Goal: Information Seeking & Learning: Find specific page/section

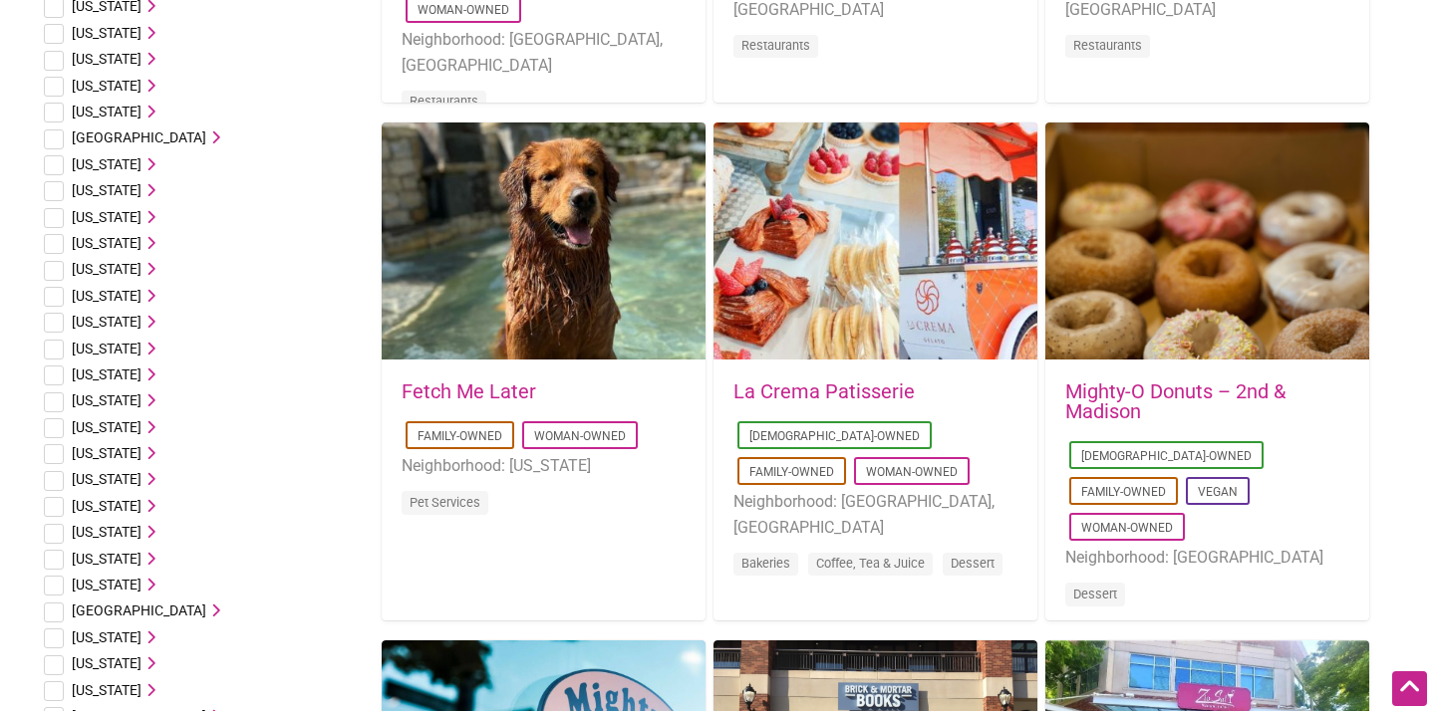
scroll to position [585, 0]
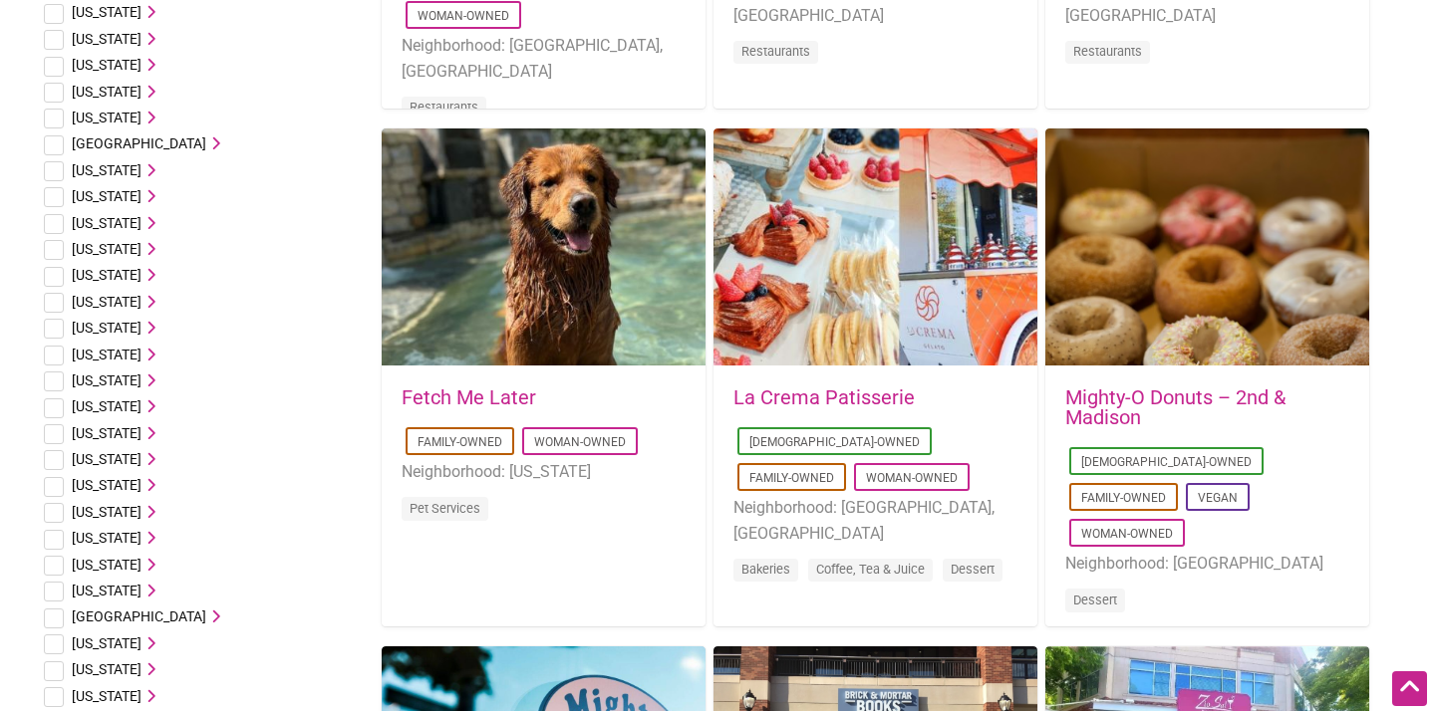
click at [55, 118] on input "checkbox" at bounding box center [54, 119] width 20 height 20
checkbox input "true"
click at [56, 66] on input "checkbox" at bounding box center [54, 67] width 20 height 20
checkbox input "true"
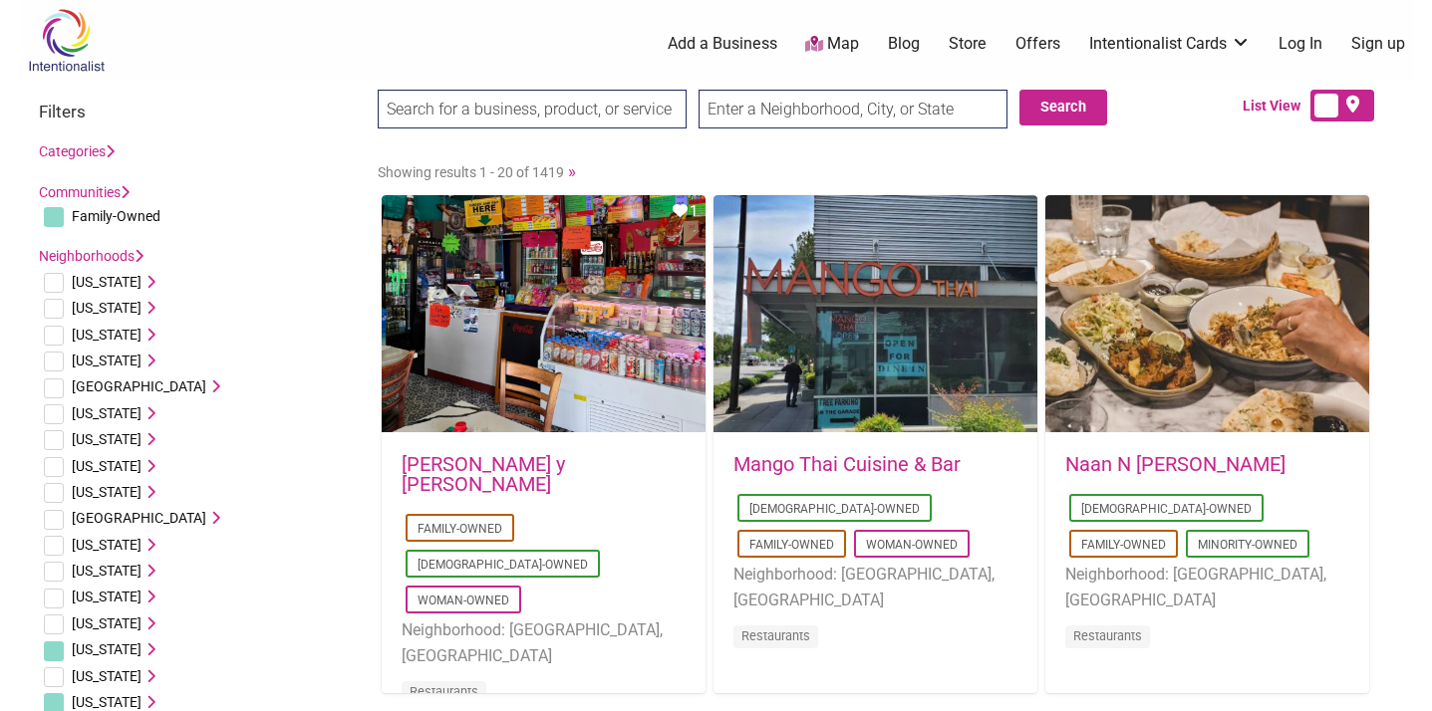
scroll to position [0, 0]
click at [1064, 99] on button "Search" at bounding box center [1063, 108] width 88 height 36
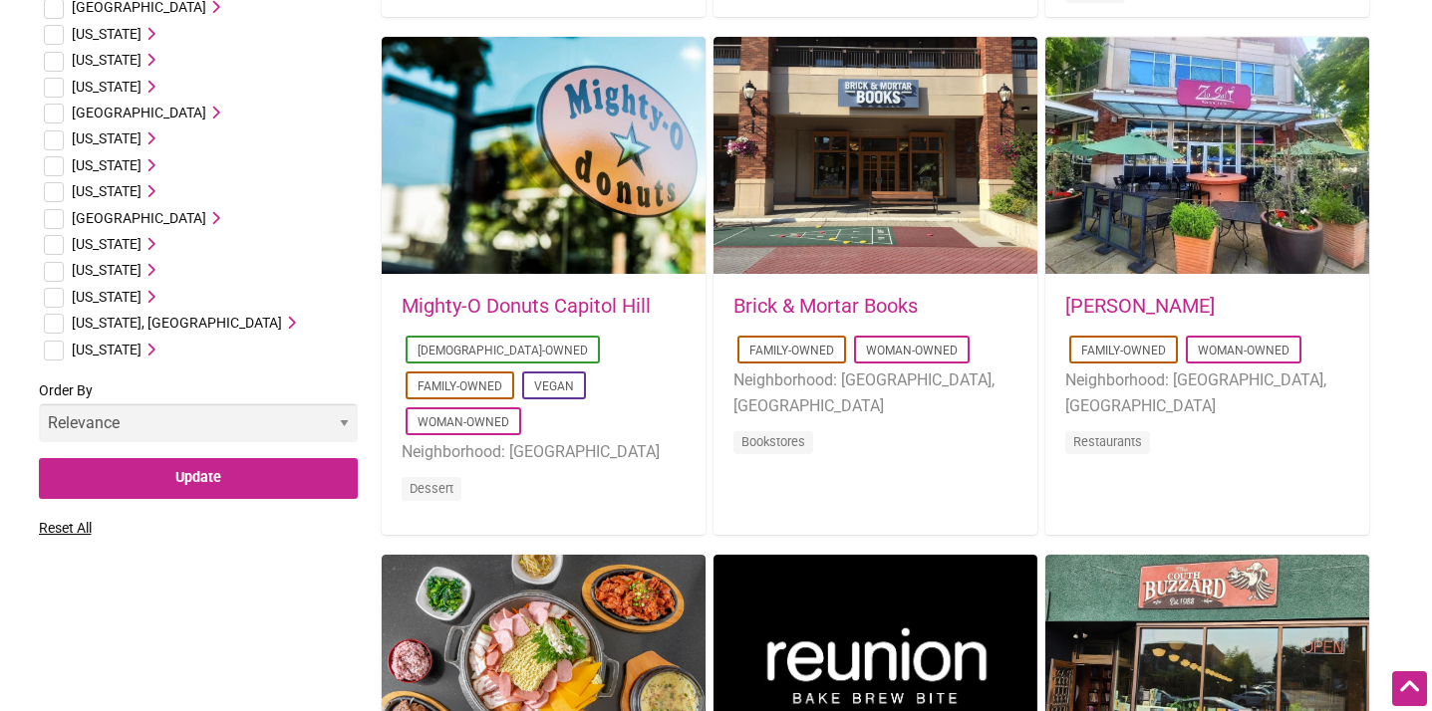
scroll to position [1199, 0]
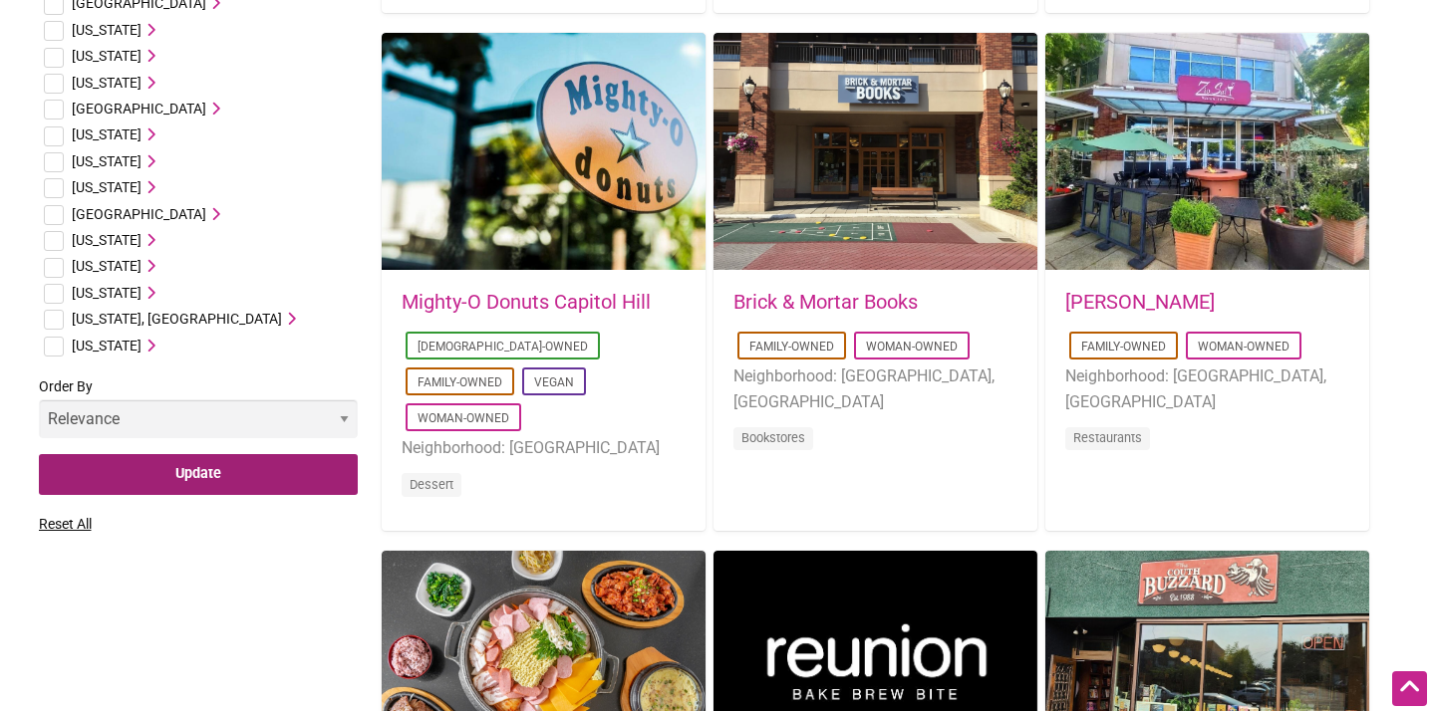
click at [209, 475] on input "Update" at bounding box center [198, 474] width 319 height 41
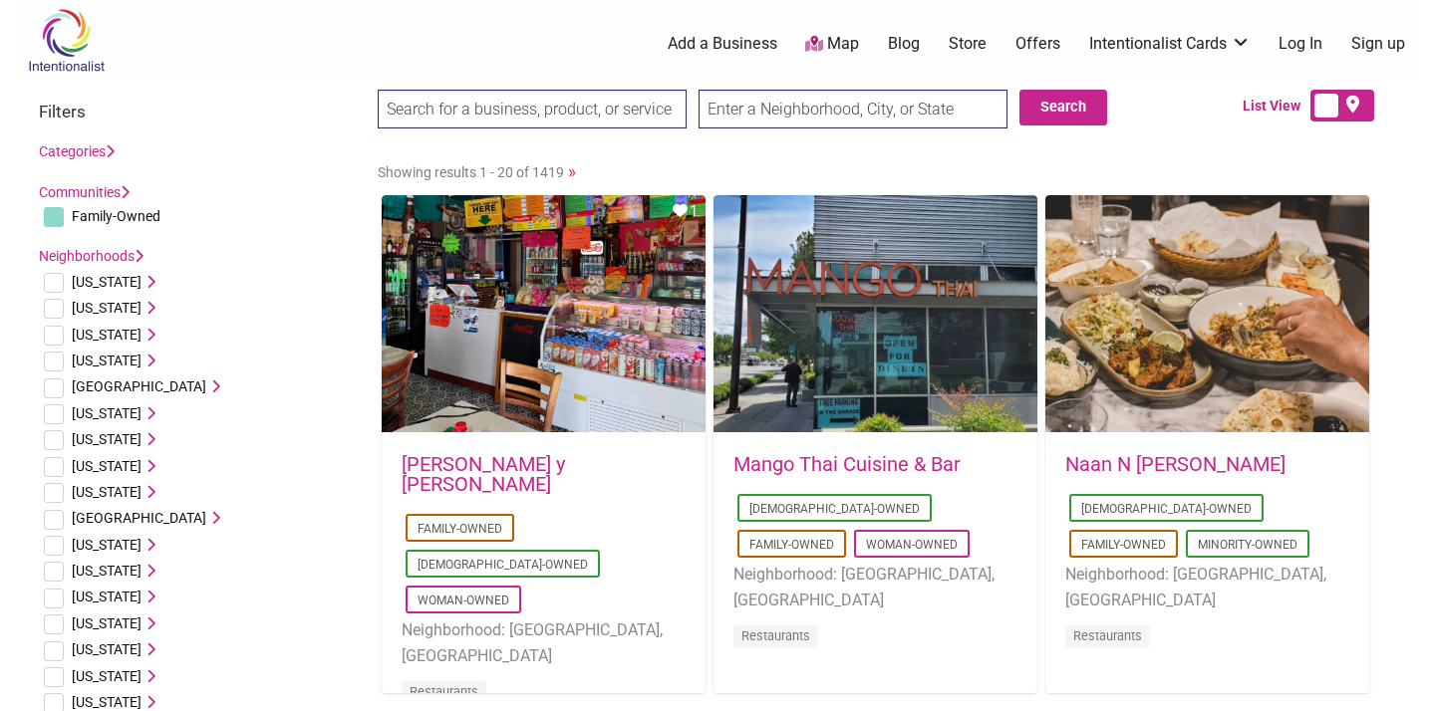
click at [51, 700] on input "checkbox" at bounding box center [54, 703] width 20 height 20
checkbox input "true"
click at [53, 648] on input "checkbox" at bounding box center [54, 652] width 20 height 20
checkbox input "true"
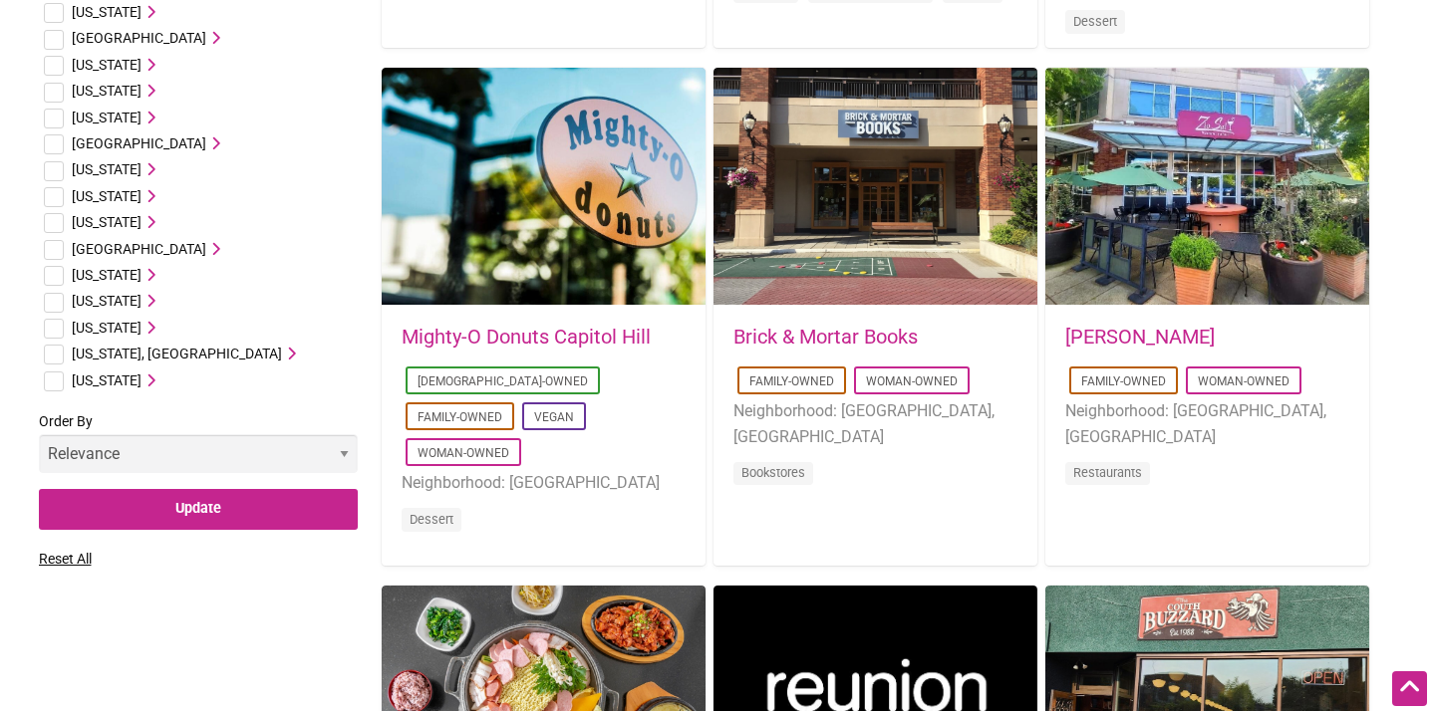
scroll to position [1176, 0]
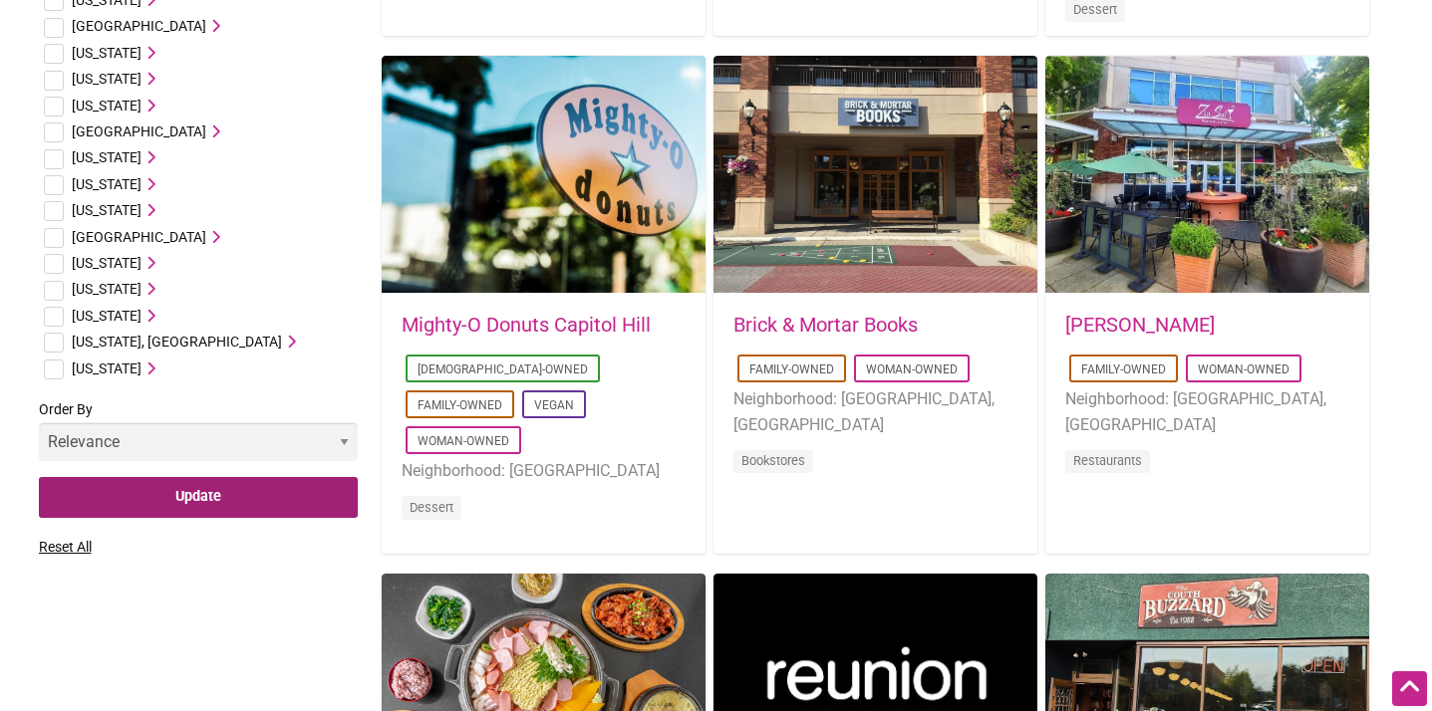
click at [171, 493] on input "Update" at bounding box center [198, 497] width 319 height 41
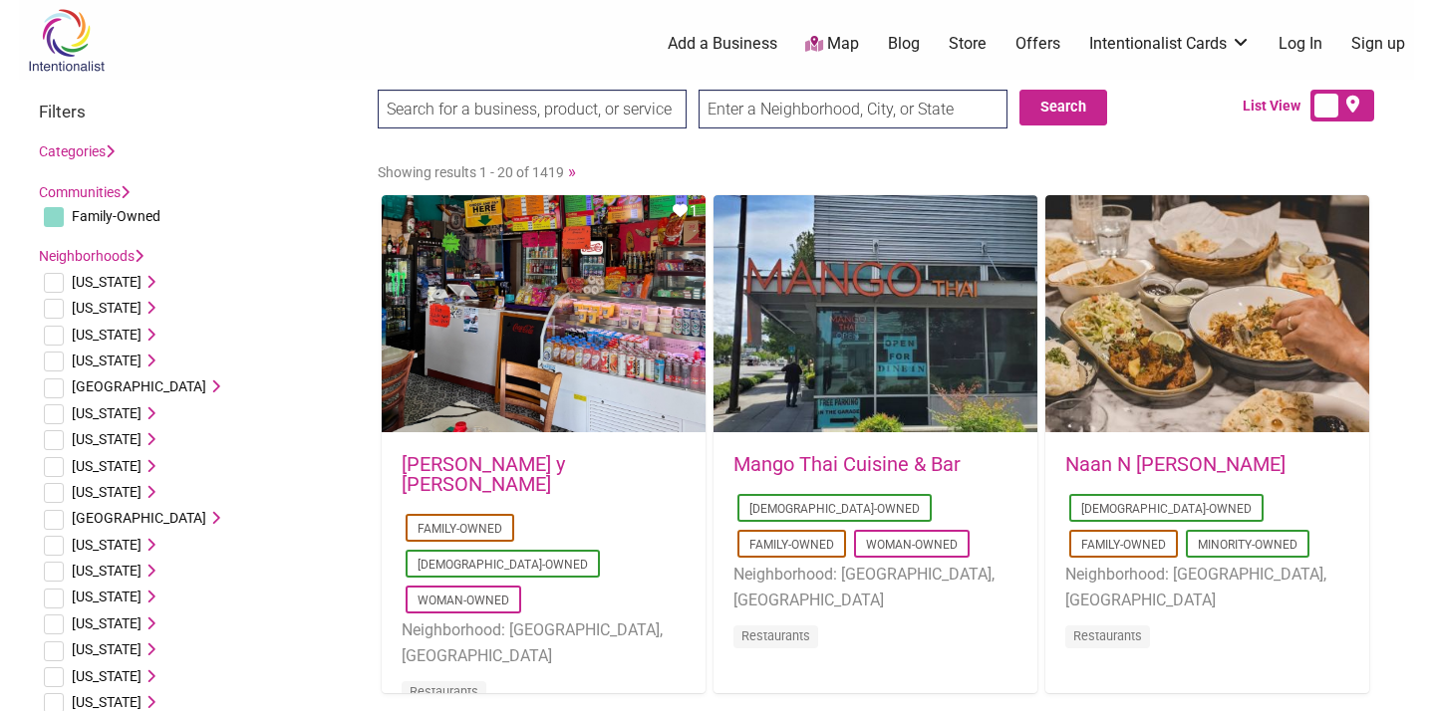
click at [918, 115] on input "text" at bounding box center [852, 109] width 309 height 39
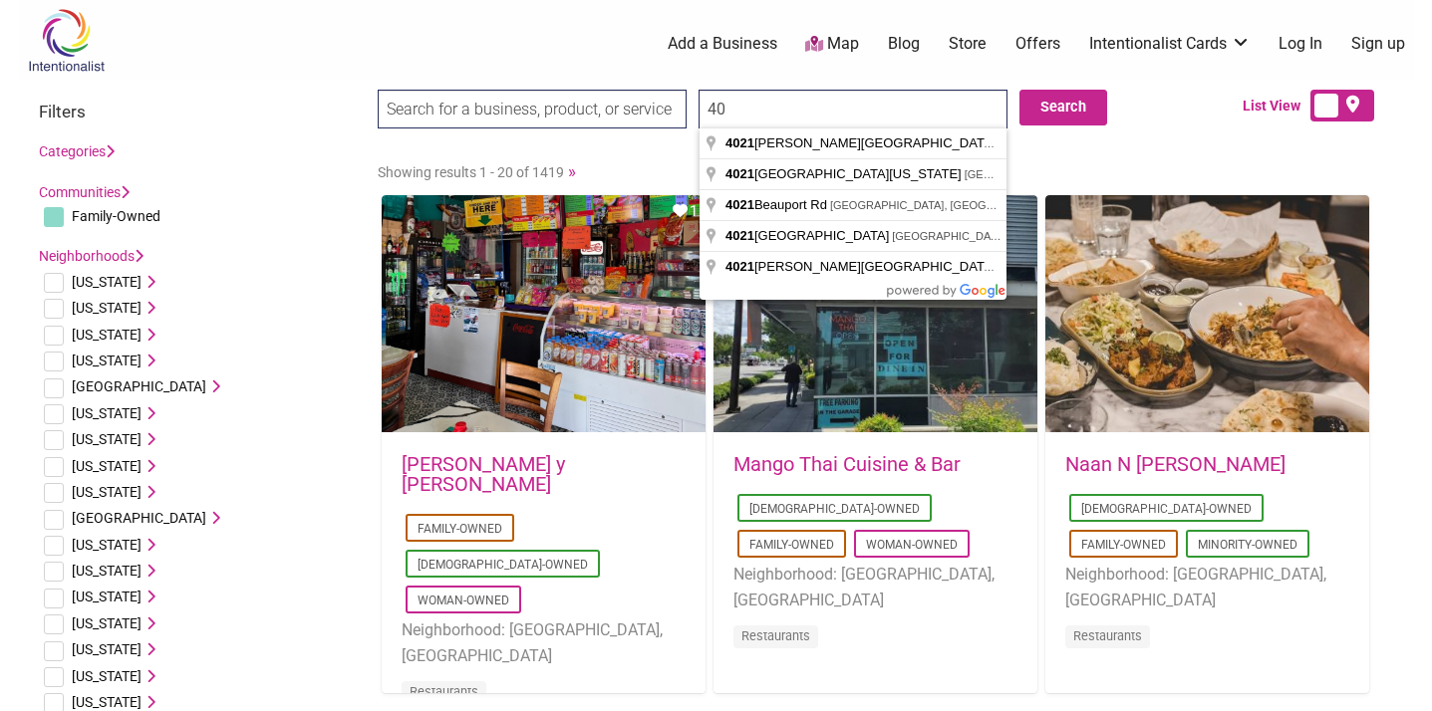
type input "4"
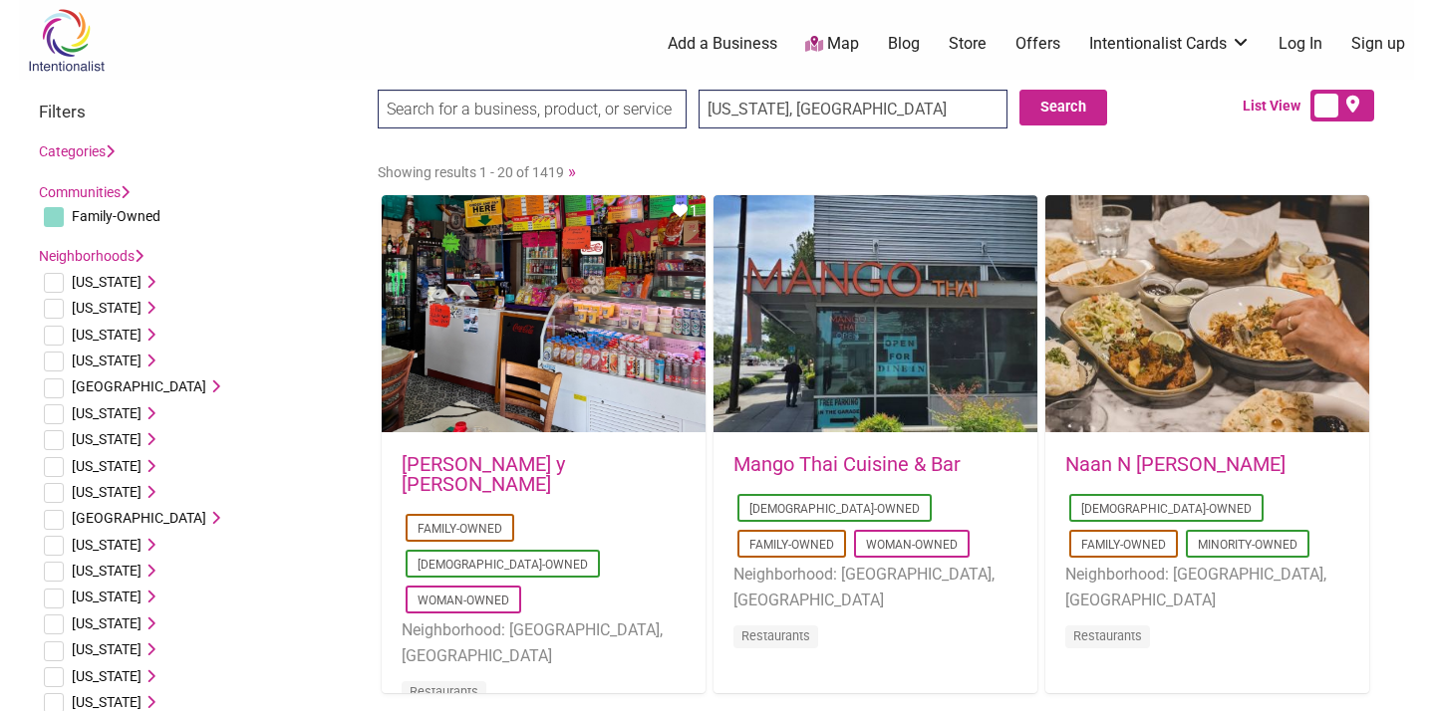
drag, startPoint x: 827, startPoint y: 116, endPoint x: 813, endPoint y: 141, distance: 29.4
type input "Kentucky, USA"
click at [1069, 111] on button "Search" at bounding box center [1063, 108] width 88 height 36
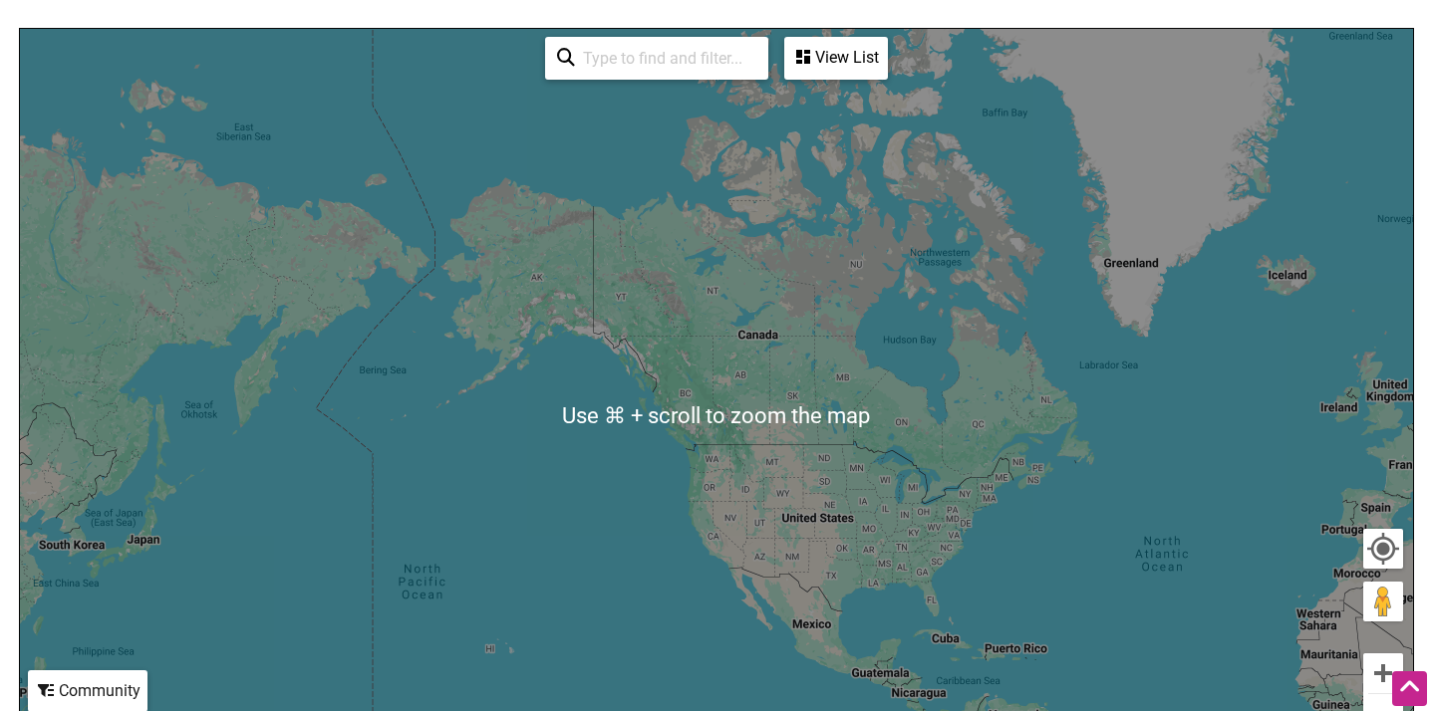
scroll to position [241, 0]
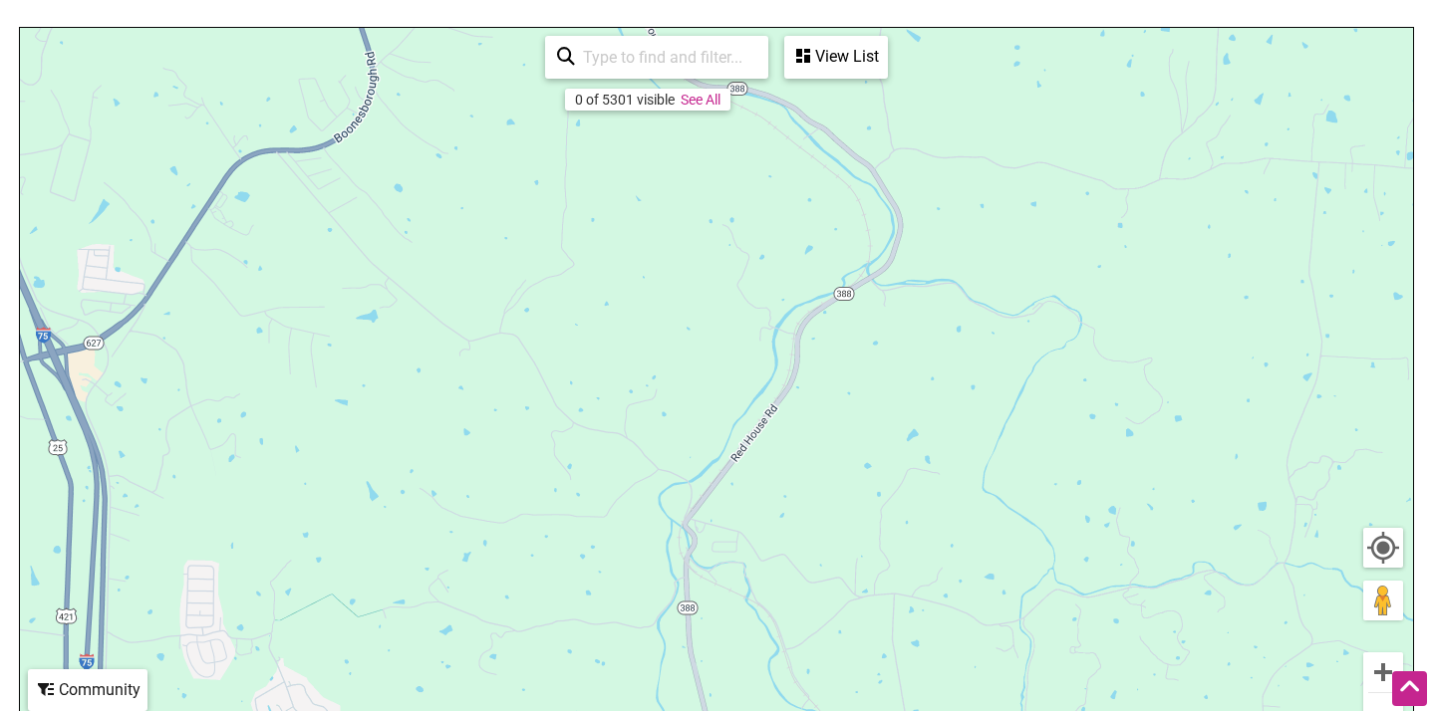
click at [845, 51] on div "View List" at bounding box center [836, 57] width 100 height 38
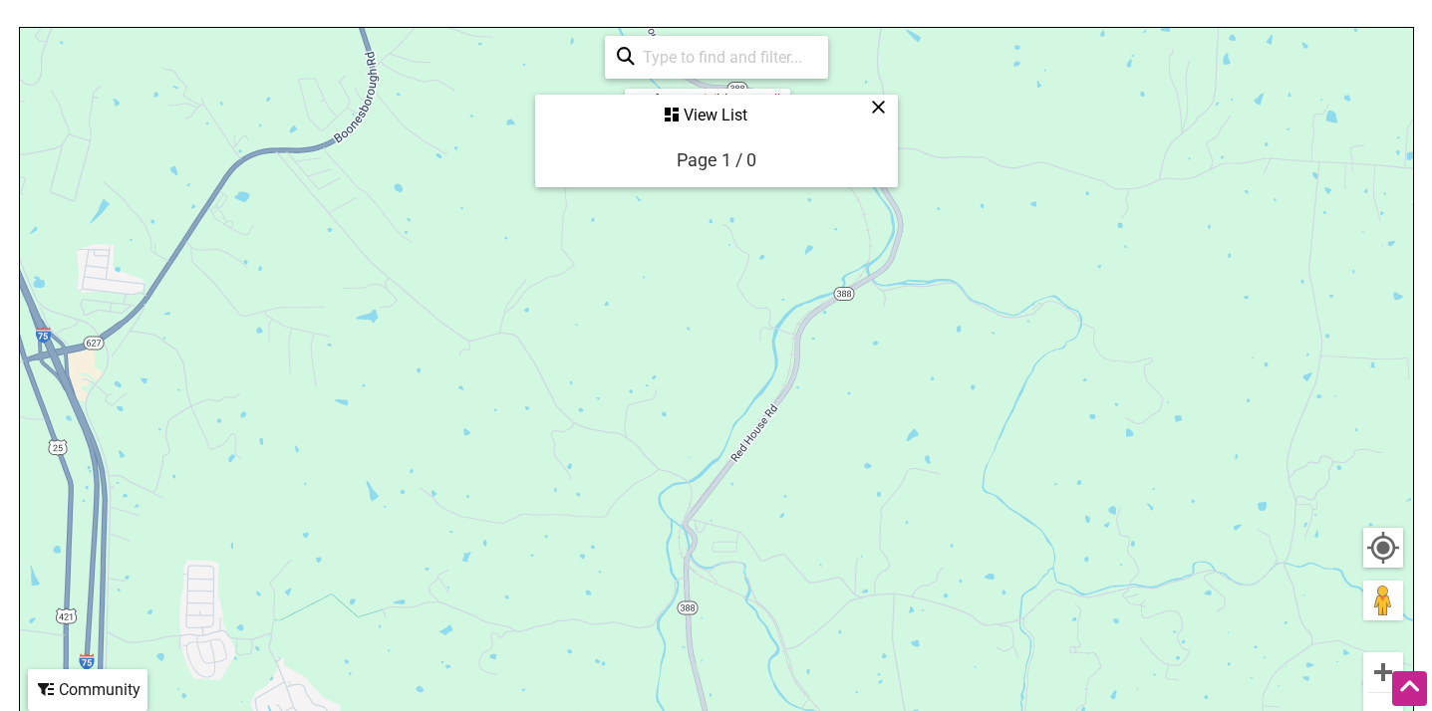
click at [884, 108] on icon at bounding box center [878, 107] width 15 height 1
